Goal: Navigation & Orientation: Find specific page/section

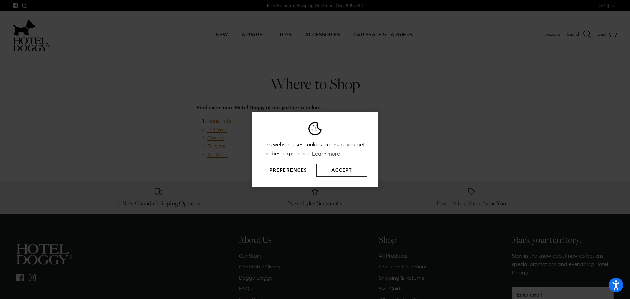
click at [329, 172] on button "Accept" at bounding box center [341, 170] width 51 height 13
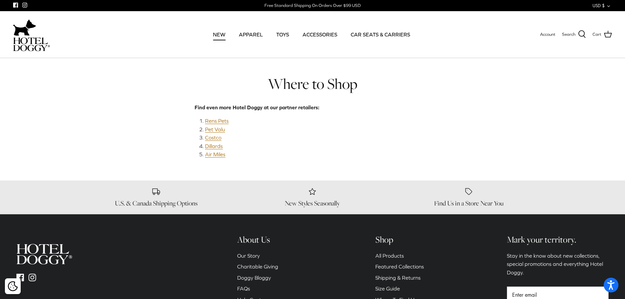
click at [220, 31] on link "NEW" at bounding box center [219, 34] width 24 height 22
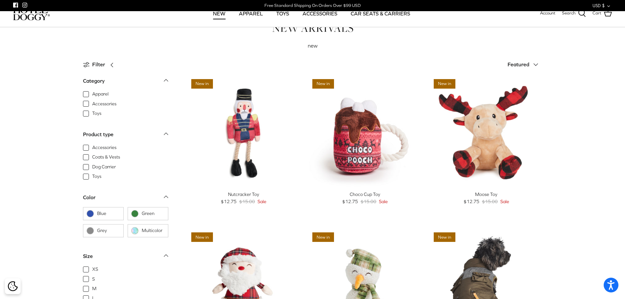
scroll to position [219, 0]
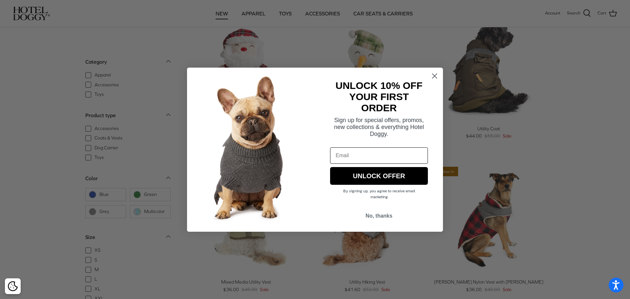
click at [431, 78] on circle "Close dialog" at bounding box center [434, 75] width 11 height 11
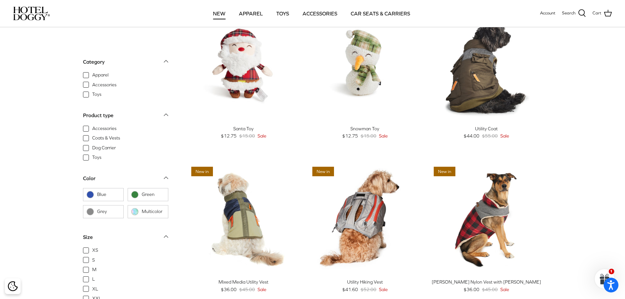
scroll to position [0, 0]
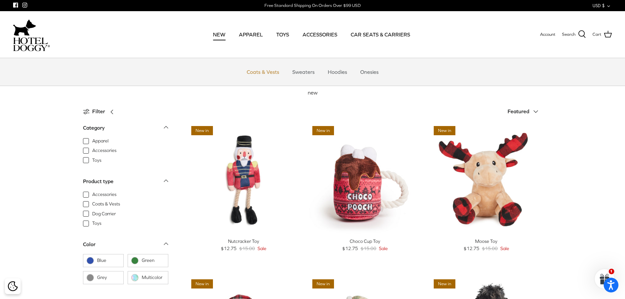
click at [278, 71] on link "Coats & Vests" at bounding box center [263, 72] width 44 height 20
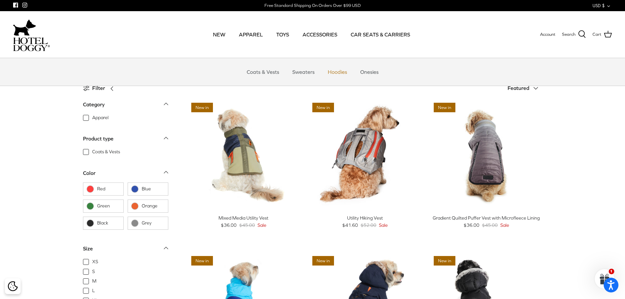
click at [340, 70] on link "Hoodies" at bounding box center [337, 72] width 31 height 20
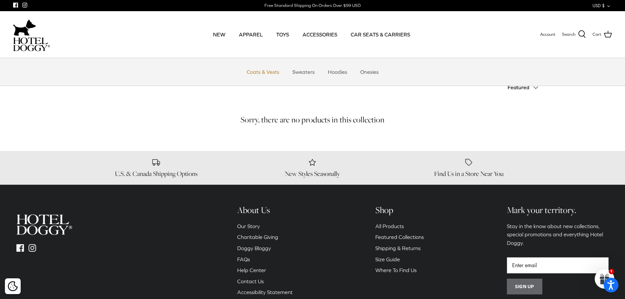
click at [262, 71] on link "Coats & Vests" at bounding box center [263, 72] width 44 height 20
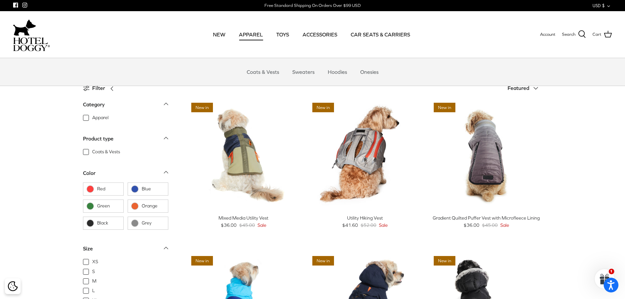
click at [259, 33] on link "APPAREL" at bounding box center [251, 34] width 36 height 22
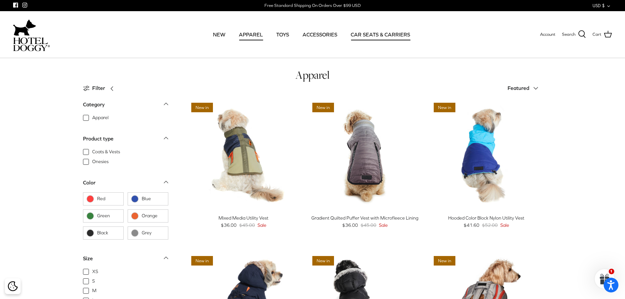
click at [357, 33] on link "CAR SEATS & CARRIERS" at bounding box center [380, 34] width 71 height 22
